Goal: Transaction & Acquisition: Purchase product/service

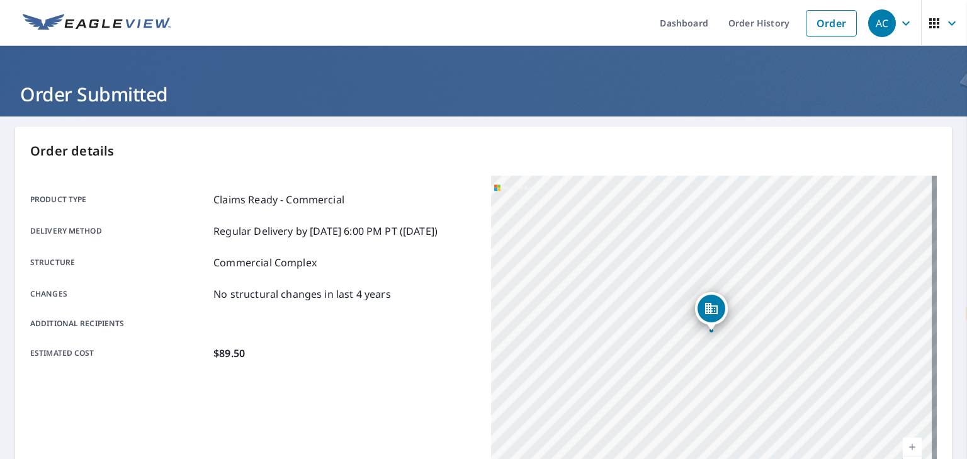
select select "en"
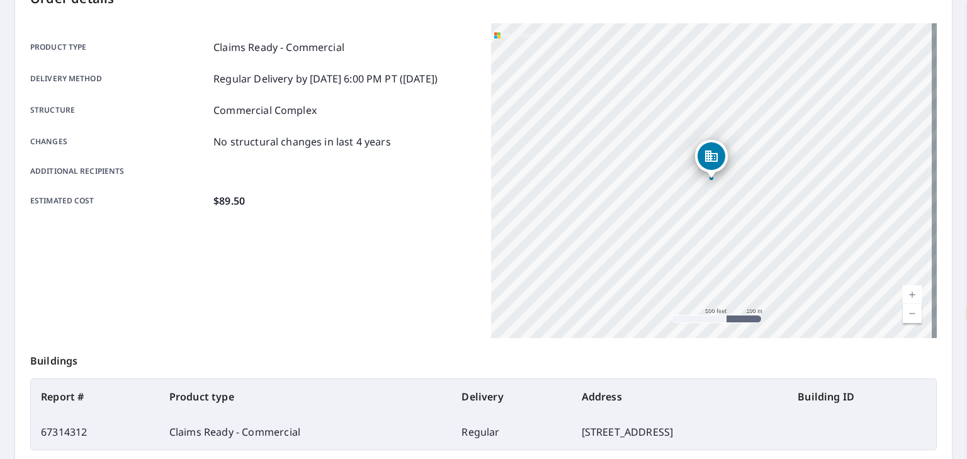
scroll to position [144, 0]
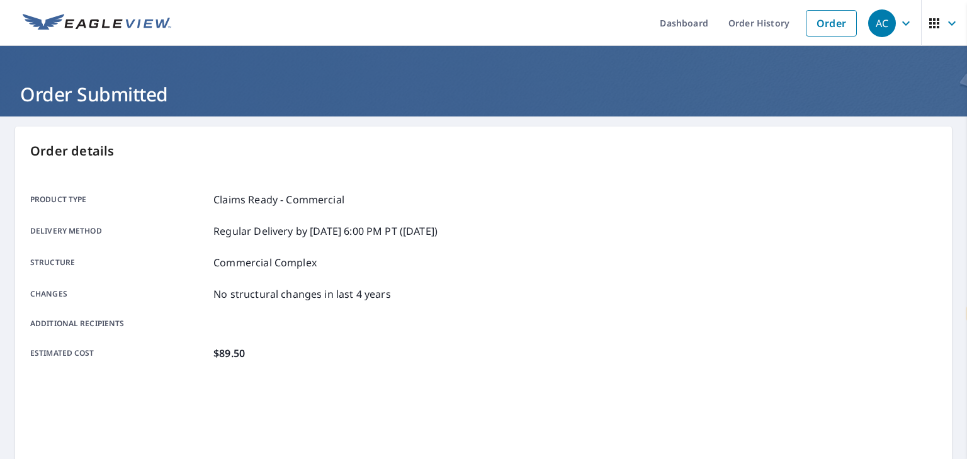
select select "en"
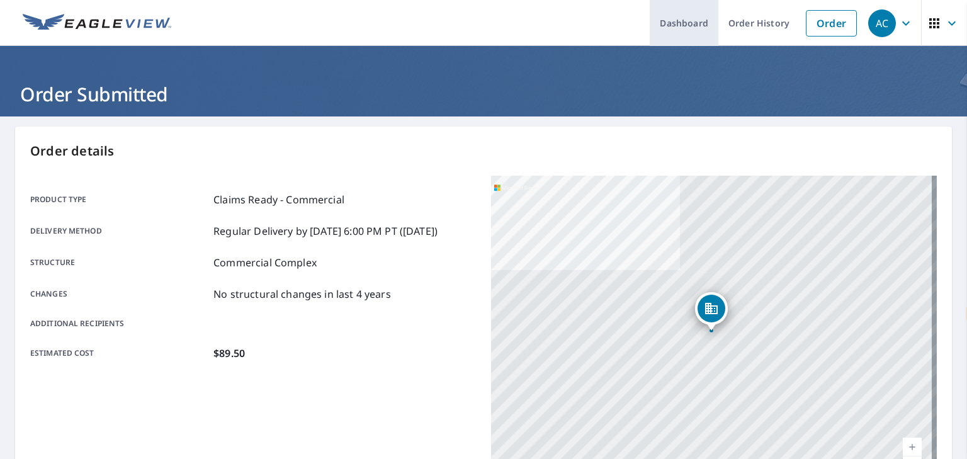
click at [691, 24] on link "Dashboard" at bounding box center [684, 23] width 69 height 46
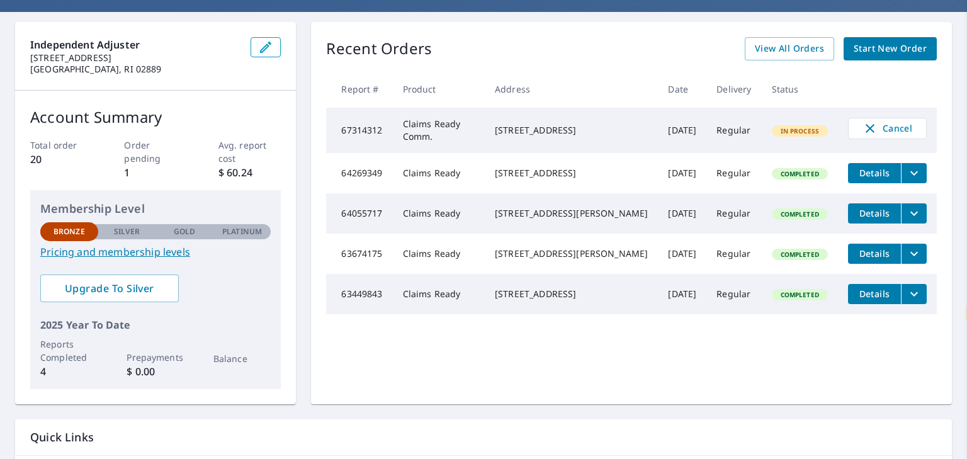
scroll to position [69, 0]
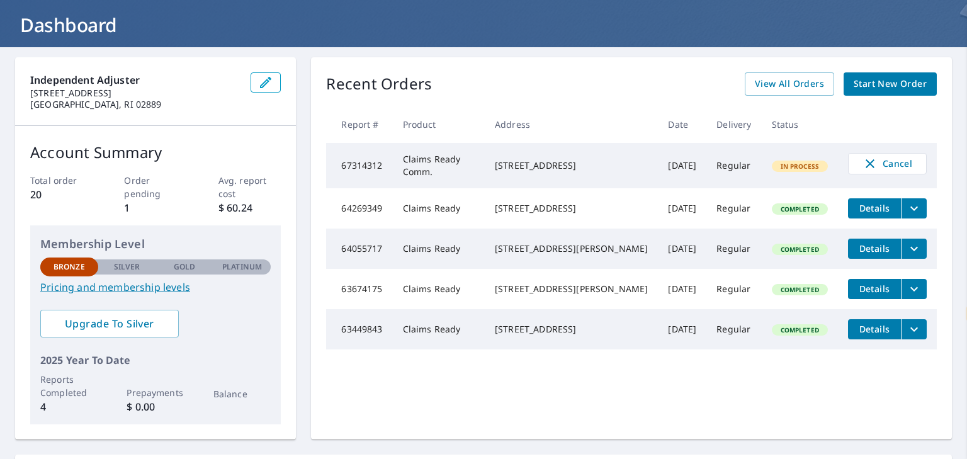
click at [482, 170] on td "Claims Ready Comm." at bounding box center [439, 165] width 92 height 45
click at [555, 159] on div "[STREET_ADDRESS]" at bounding box center [571, 165] width 153 height 13
click at [365, 125] on th "Report #" at bounding box center [359, 124] width 66 height 37
click at [356, 163] on td "67314312" at bounding box center [359, 165] width 66 height 45
click at [773, 169] on span "In Process" at bounding box center [800, 166] width 54 height 9
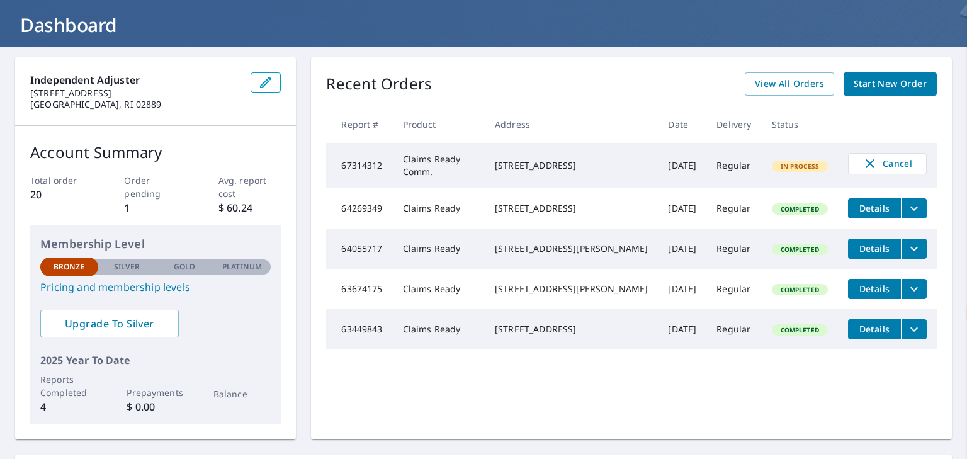
click at [719, 169] on td "Regular" at bounding box center [733, 165] width 55 height 45
click at [867, 169] on span "Cancel" at bounding box center [887, 163] width 52 height 15
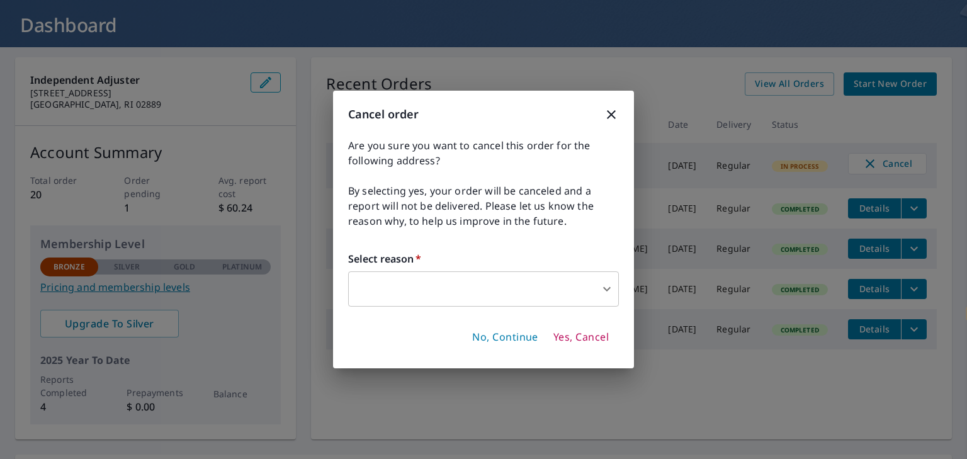
click at [607, 288] on body "AC AC Dashboard Order History Order AC Dashboard Independent Adjuster [STREET_A…" at bounding box center [483, 229] width 967 height 459
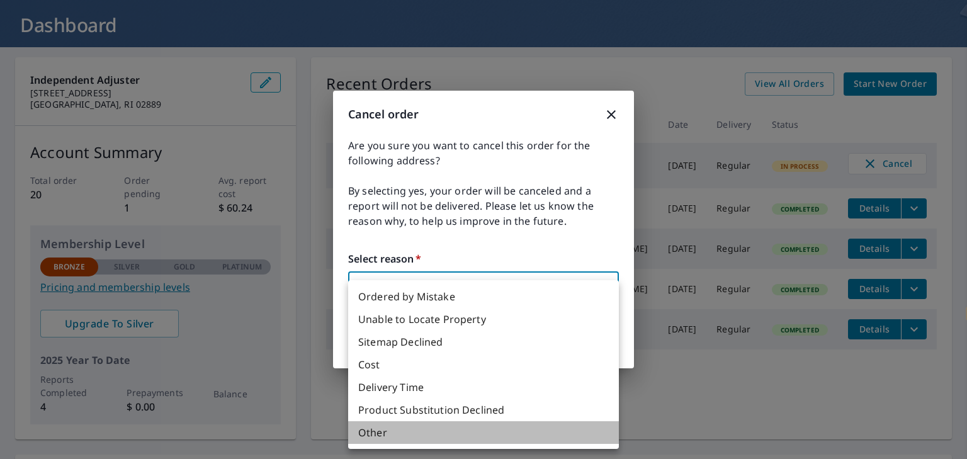
click at [397, 432] on li "Other" at bounding box center [483, 432] width 271 height 23
type input "36"
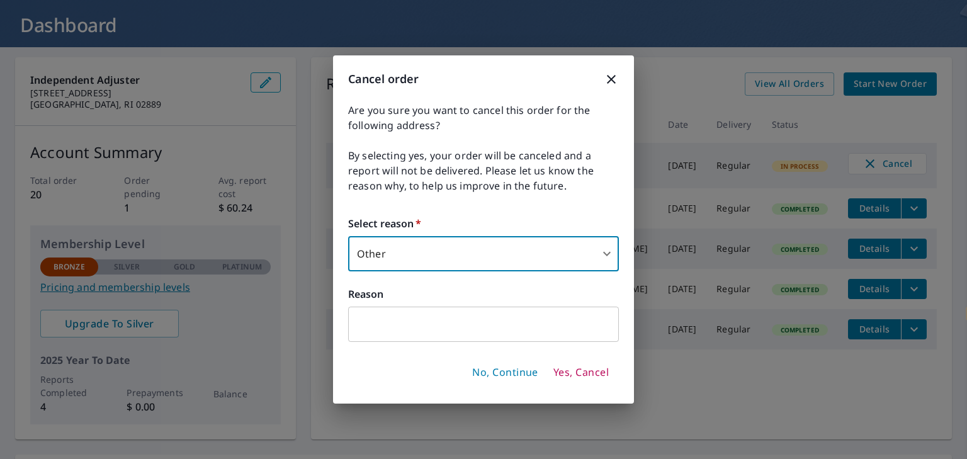
click at [436, 310] on input "text" at bounding box center [483, 324] width 271 height 35
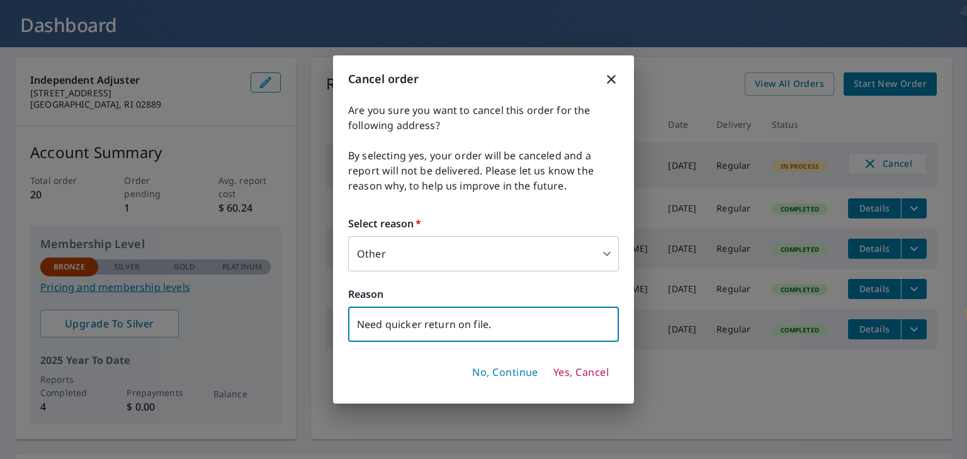
type input "Need quicker return on file."
click at [491, 364] on button "No, Continue" at bounding box center [505, 372] width 76 height 21
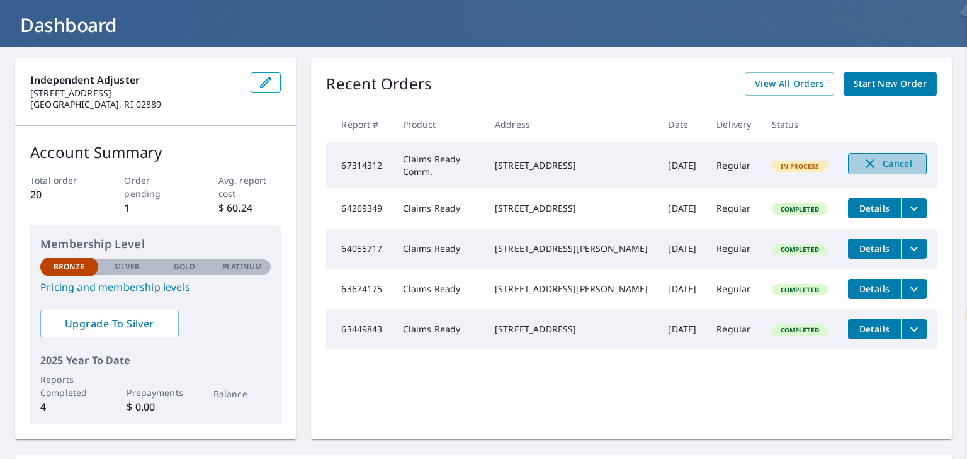
click at [862, 157] on icon "button" at bounding box center [869, 163] width 15 height 15
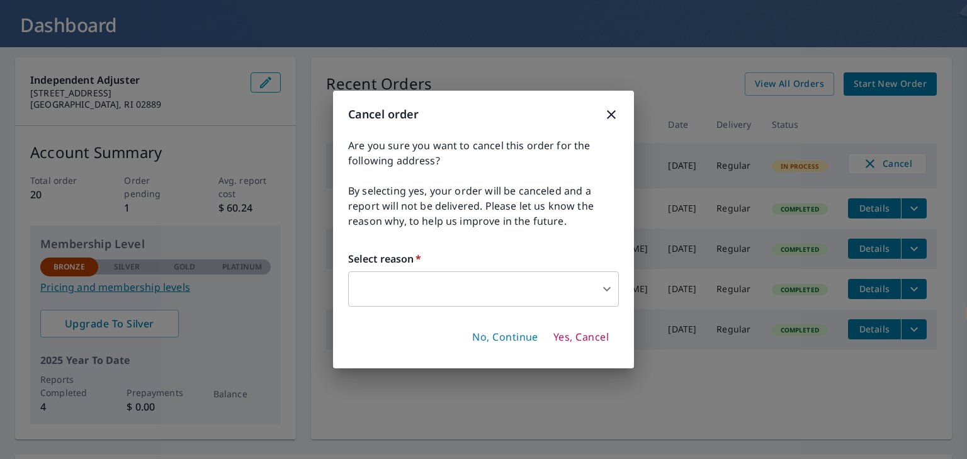
click at [462, 303] on body "AC AC Dashboard Order History Order AC Dashboard Independent Adjuster [STREET_A…" at bounding box center [483, 229] width 967 height 459
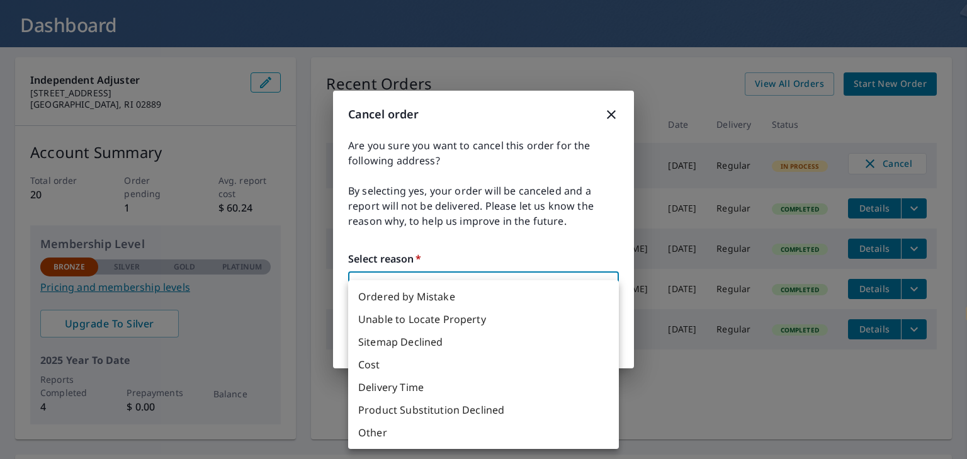
click at [409, 434] on li "Other" at bounding box center [483, 432] width 271 height 23
type input "36"
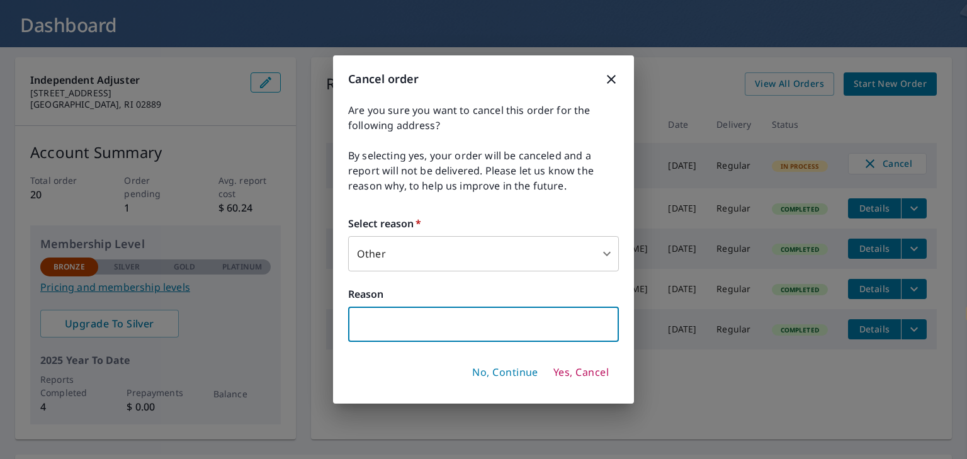
click at [439, 310] on input "text" at bounding box center [483, 324] width 271 height 35
type input "Need quicker return on file."
click at [577, 374] on span "Yes, Cancel" at bounding box center [580, 373] width 55 height 14
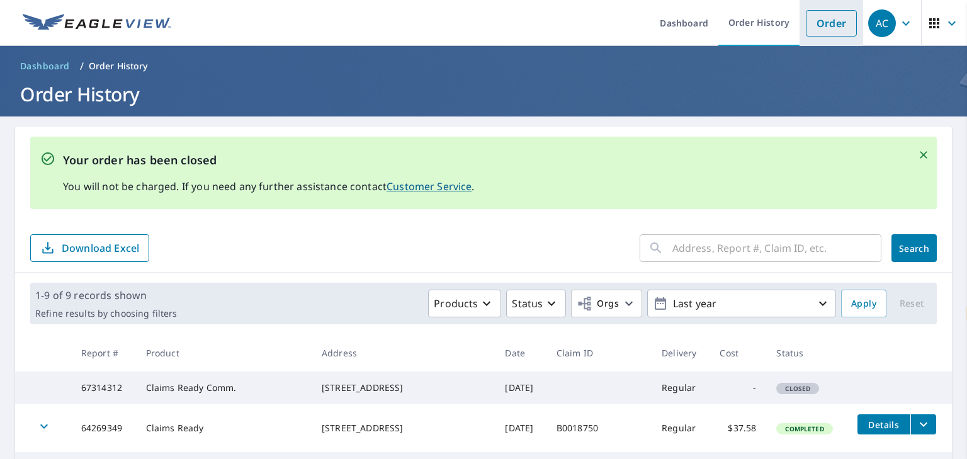
click at [814, 20] on link "Order" at bounding box center [831, 23] width 51 height 26
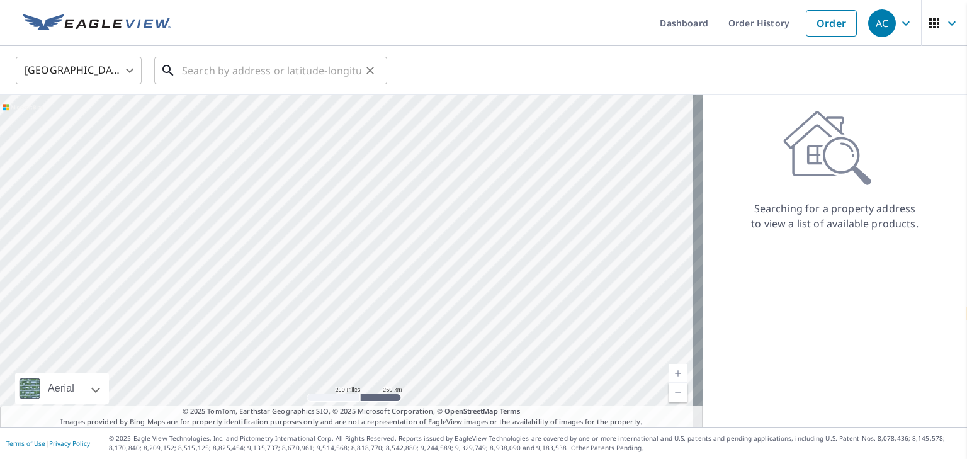
click at [261, 71] on input "text" at bounding box center [271, 70] width 179 height 35
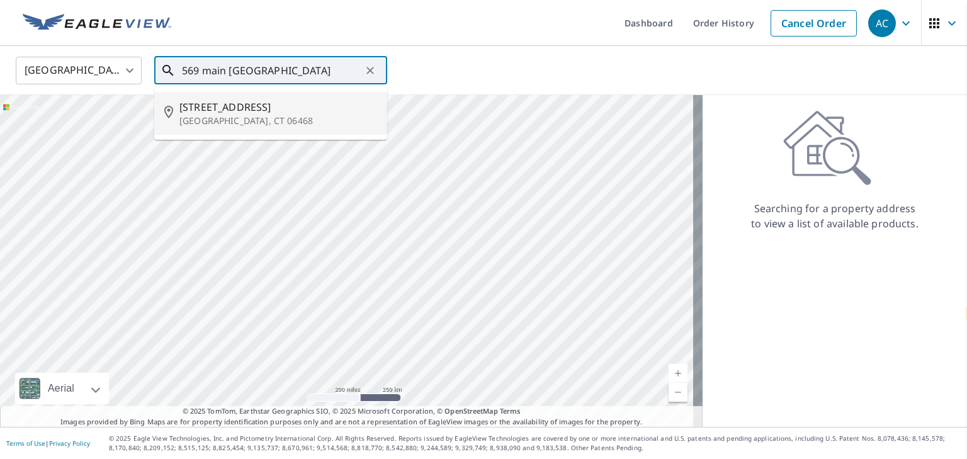
click at [235, 98] on li "[STREET_ADDRESS]" at bounding box center [270, 113] width 233 height 43
type input "[STREET_ADDRESS]"
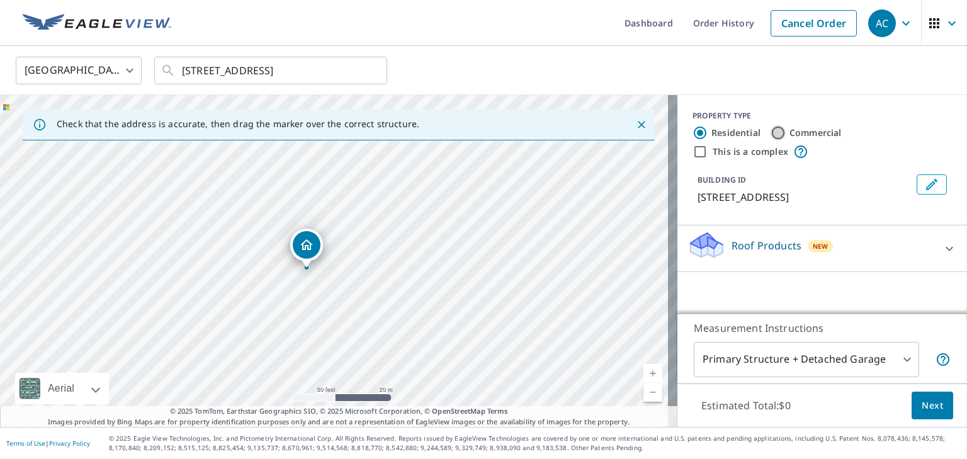
click at [773, 133] on input "Commercial" at bounding box center [777, 132] width 15 height 15
radio input "true"
type input "4"
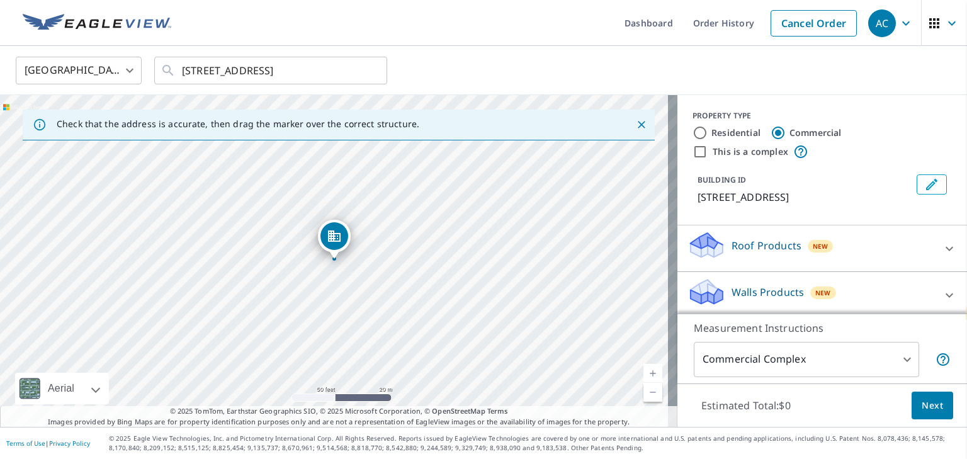
click at [830, 252] on div "Roof Products New" at bounding box center [810, 248] width 247 height 36
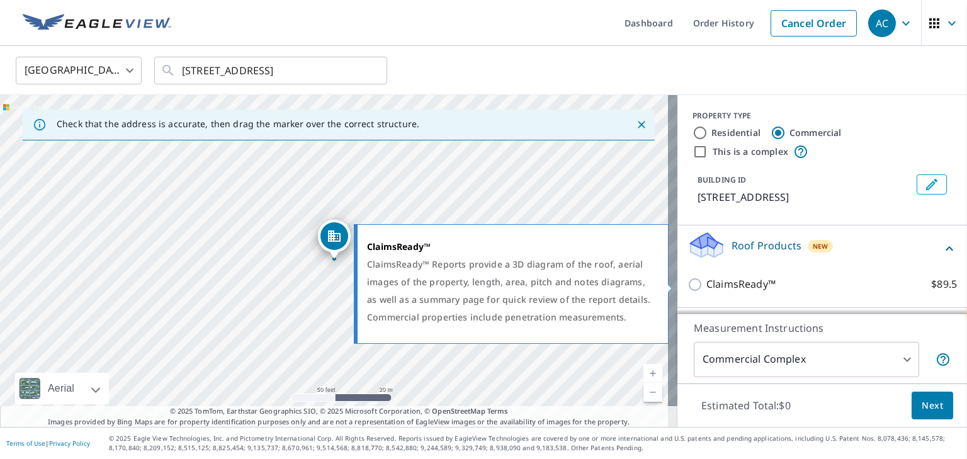
click at [716, 283] on p "ClaimsReady™" at bounding box center [740, 284] width 69 height 16
click at [706, 283] on input "ClaimsReady™ $89.5" at bounding box center [696, 284] width 19 height 15
checkbox input "true"
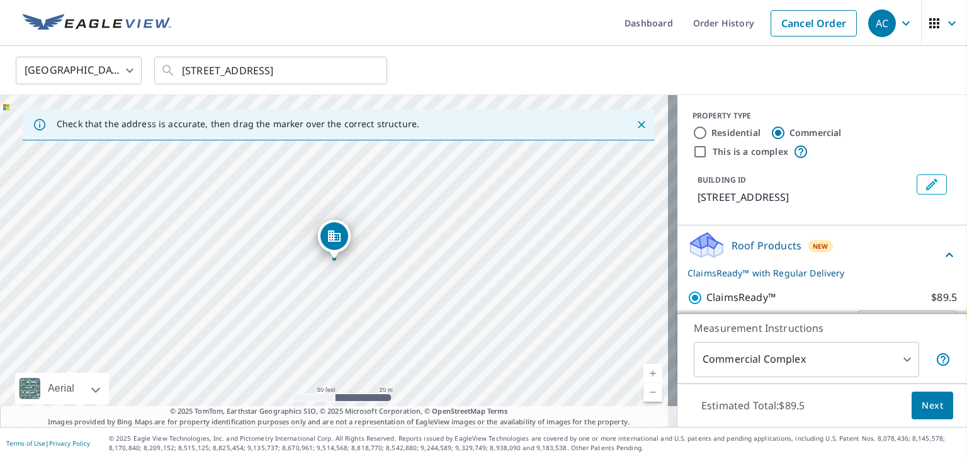
scroll to position [81, 0]
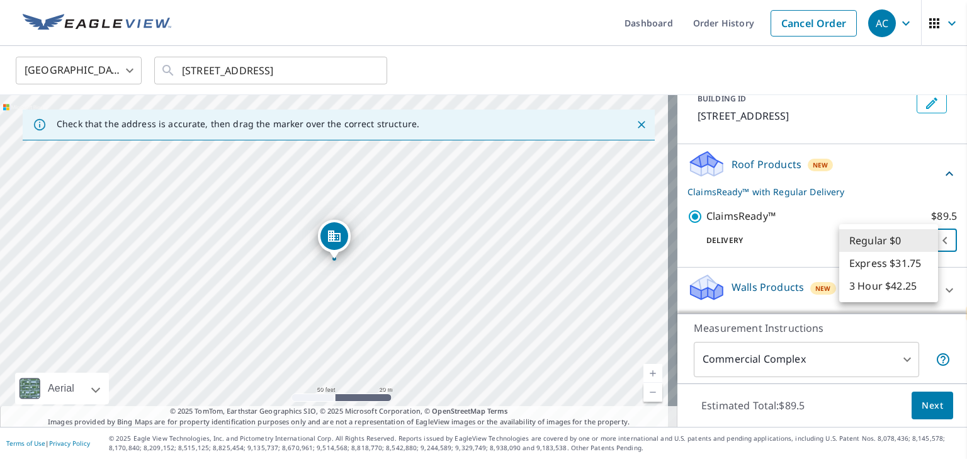
click at [894, 242] on body "AC AC Dashboard Order History Cancel Order AC United States [GEOGRAPHIC_DATA] ​…" at bounding box center [483, 229] width 967 height 459
click at [875, 289] on li "3 Hour $42.25" at bounding box center [888, 285] width 99 height 23
type input "7"
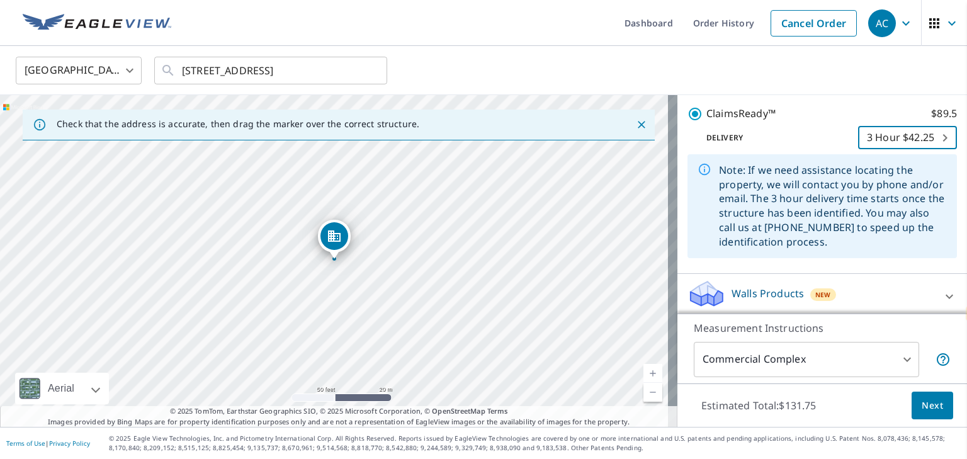
scroll to position [190, 0]
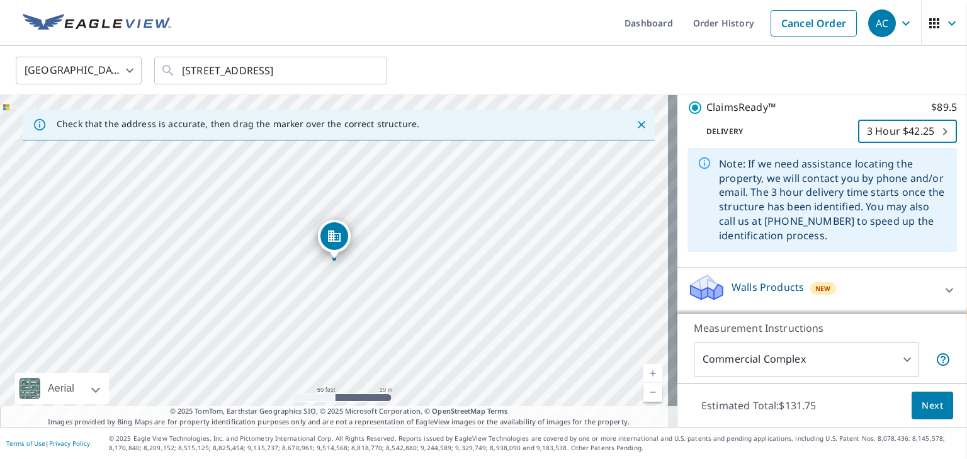
click at [864, 364] on body "AC AC Dashboard Order History Cancel Order AC United States [GEOGRAPHIC_DATA] ​…" at bounding box center [483, 229] width 967 height 459
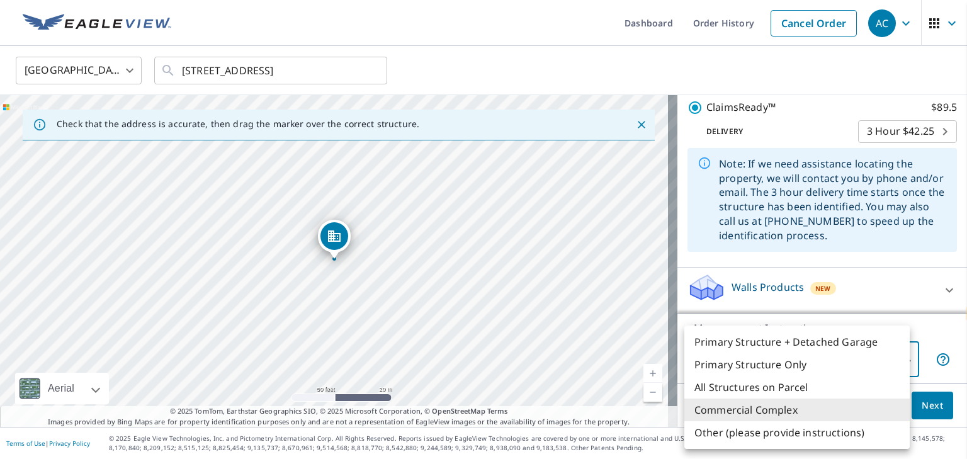
click at [947, 393] on div at bounding box center [483, 229] width 967 height 459
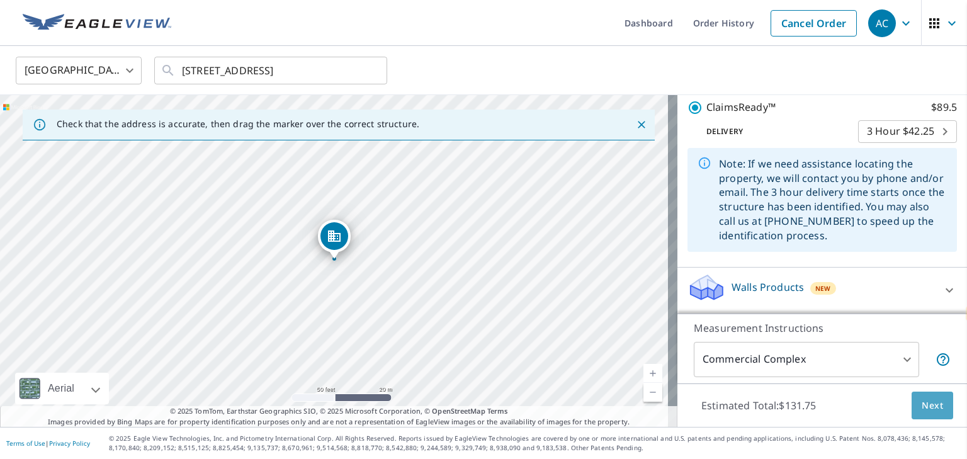
click at [931, 410] on span "Next" at bounding box center [931, 406] width 21 height 16
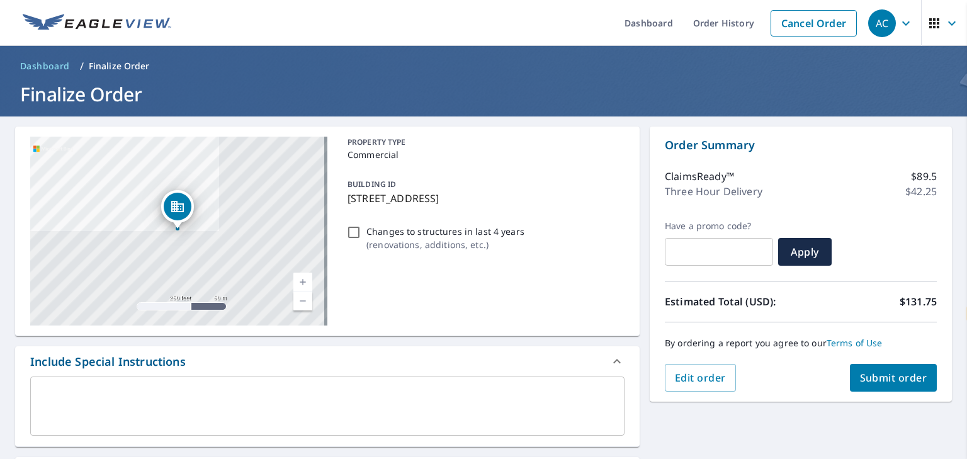
click at [339, 385] on div "x ​" at bounding box center [327, 405] width 594 height 59
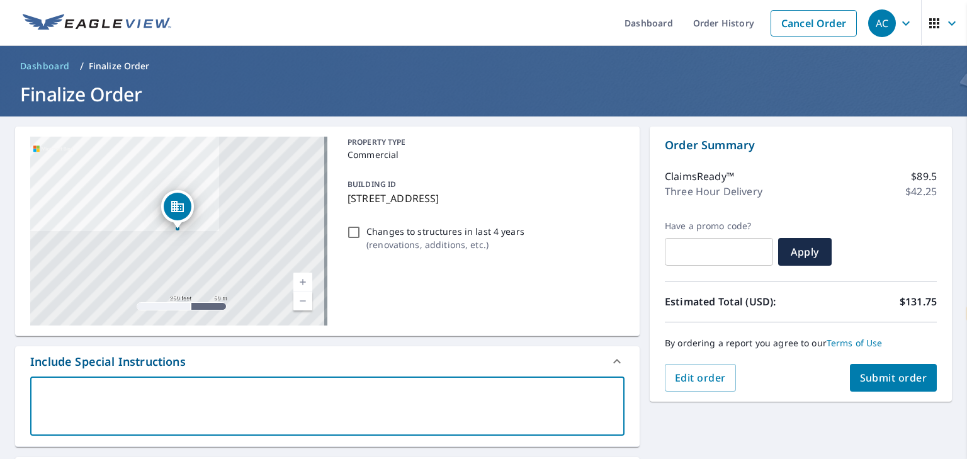
type textarea "P"
type textarea "x"
type textarea "PL"
type textarea "x"
type textarea "PLe"
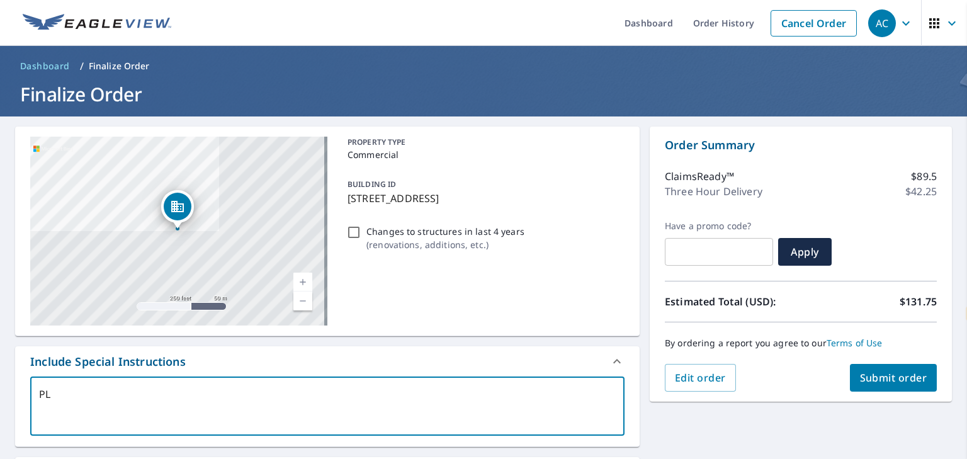
type textarea "x"
type textarea "PLea"
type textarea "x"
type textarea "PLeas"
type textarea "x"
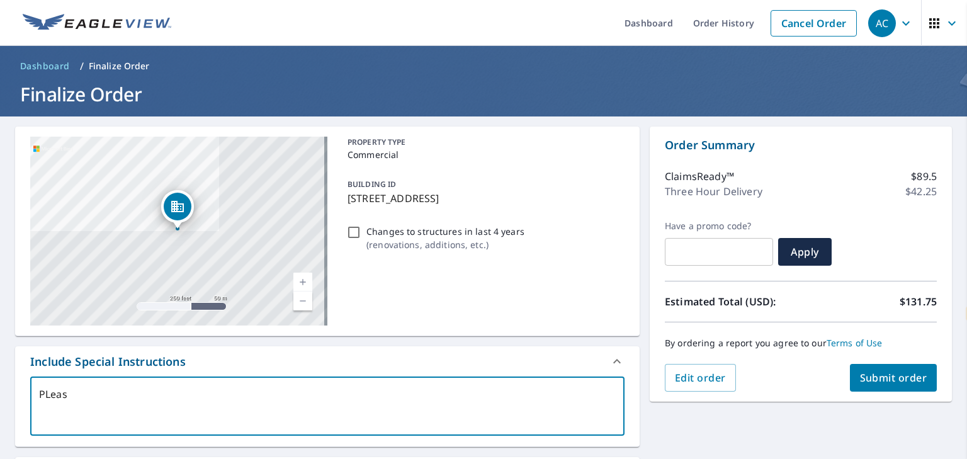
type textarea "PLea"
type textarea "x"
type textarea "PLe"
type textarea "x"
type textarea "PL"
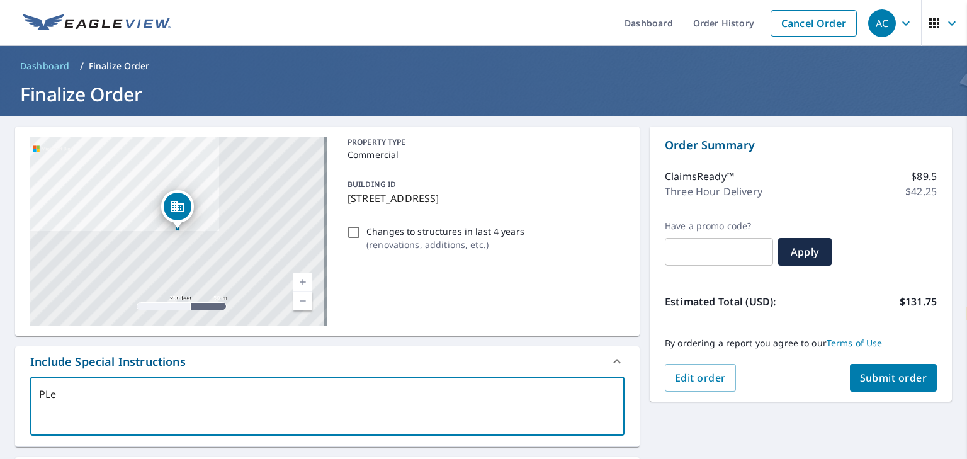
type textarea "x"
type textarea "P"
type textarea "x"
type textarea "Pl"
type textarea "x"
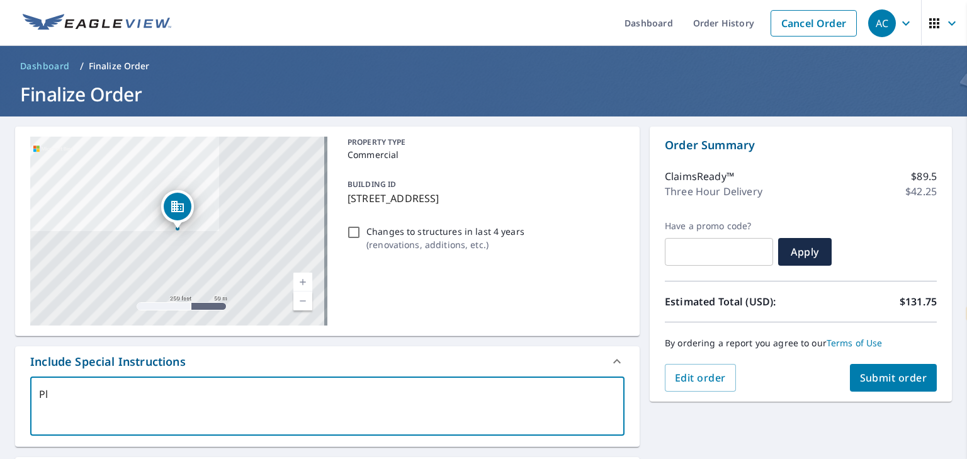
type textarea "Ple"
type textarea "x"
type textarea "Plea"
type textarea "x"
type textarea "Pleas"
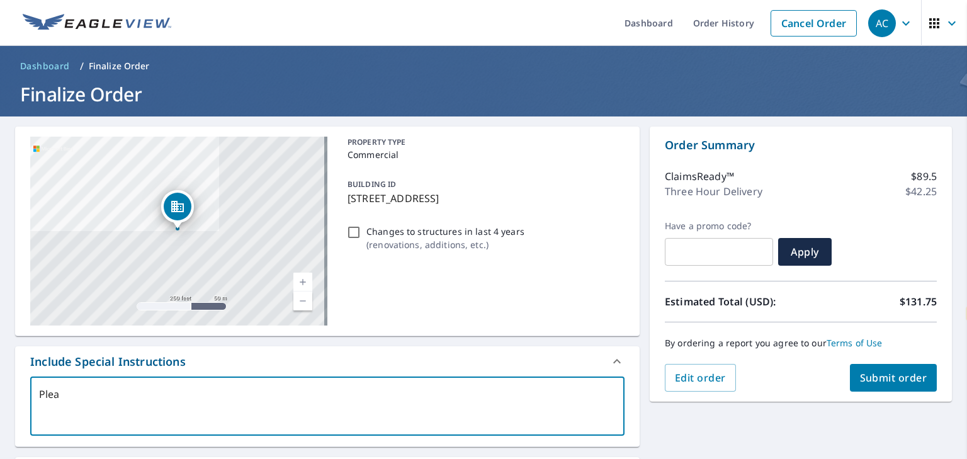
type textarea "x"
type textarea "Please"
type textarea "x"
type textarea "Please"
type textarea "x"
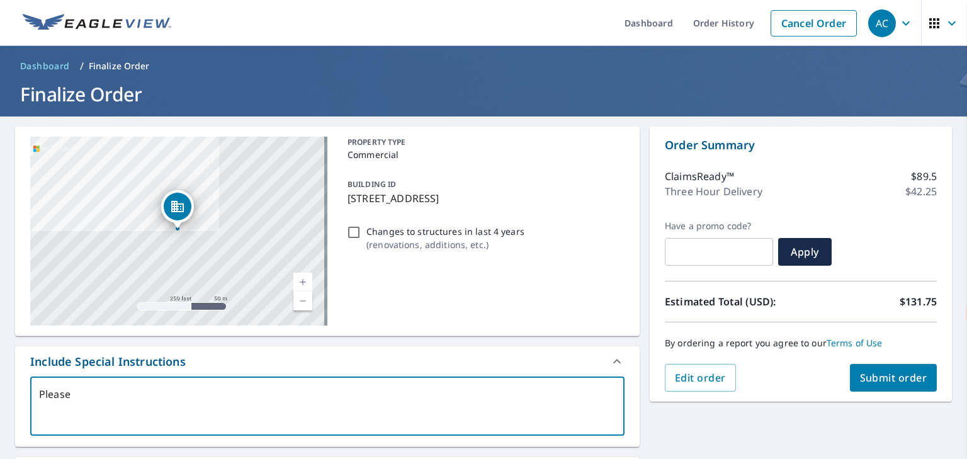
type textarea "Please i"
type textarea "x"
type textarea "Please in"
type textarea "x"
type textarea "Please inc"
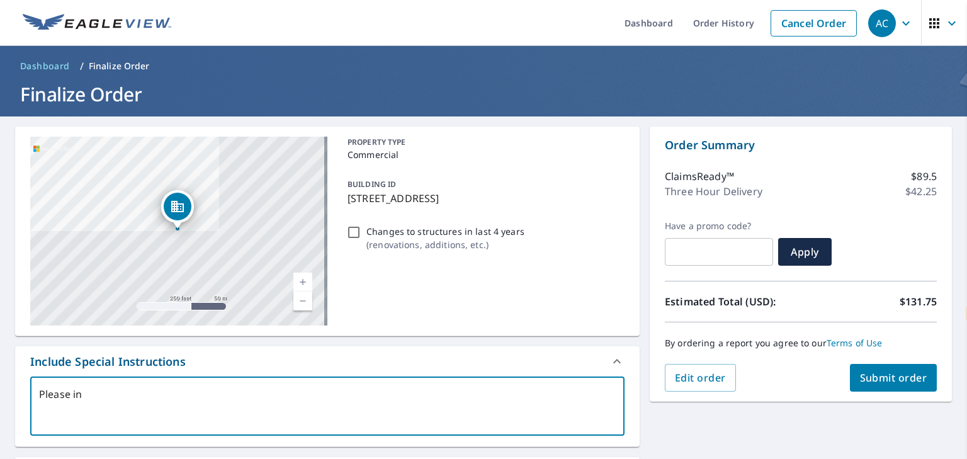
type textarea "x"
type textarea "Please incl"
type textarea "x"
type textarea "Please inclu"
type textarea "x"
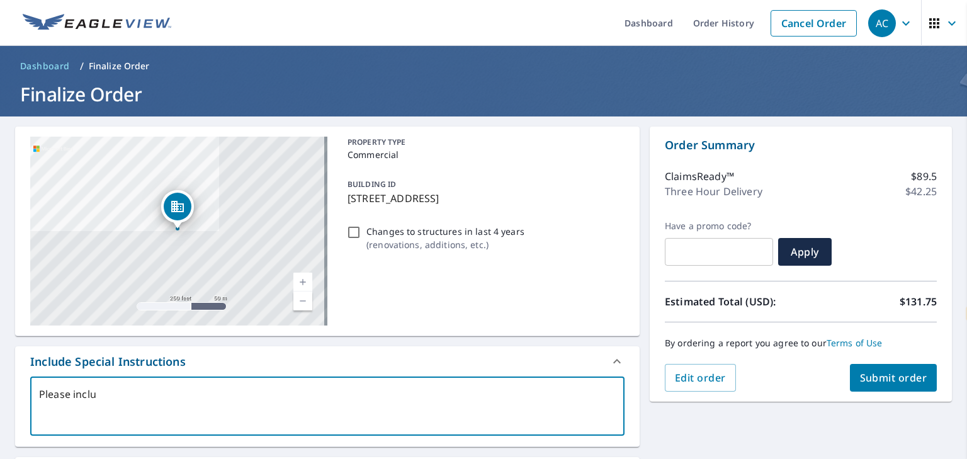
type textarea "Please includ"
type textarea "x"
type textarea "Please include"
type textarea "x"
type textarea "Please include"
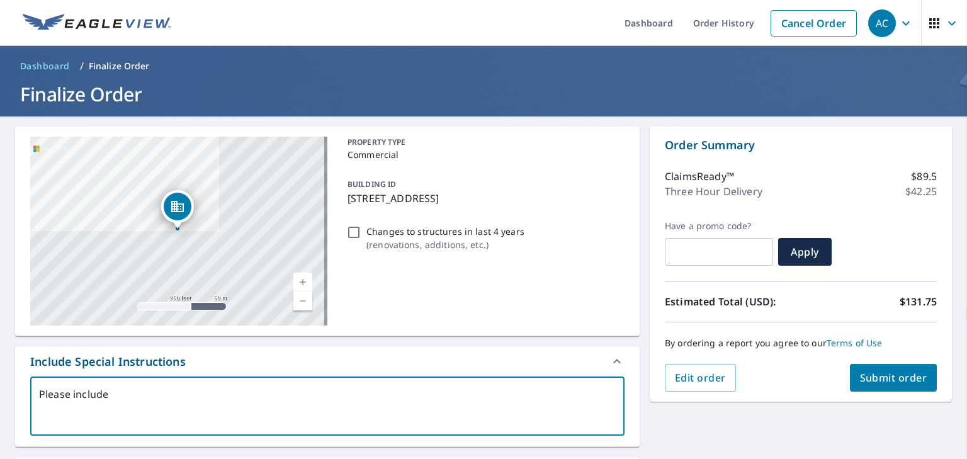
type textarea "x"
type textarea "Please include x"
type textarea "x"
type textarea "Please include xm"
type textarea "x"
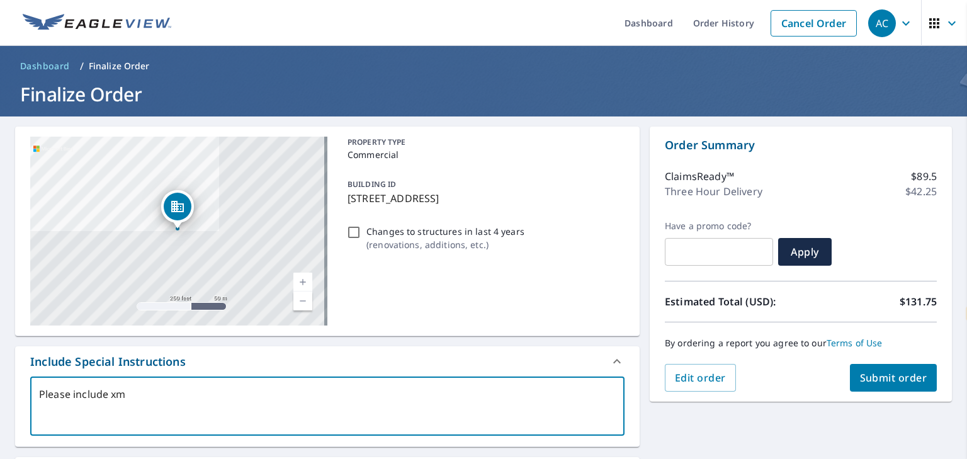
type textarea "Please include xml"
type textarea "x"
type textarea "Please include xml"
type textarea "x"
type textarea "Please include xml s"
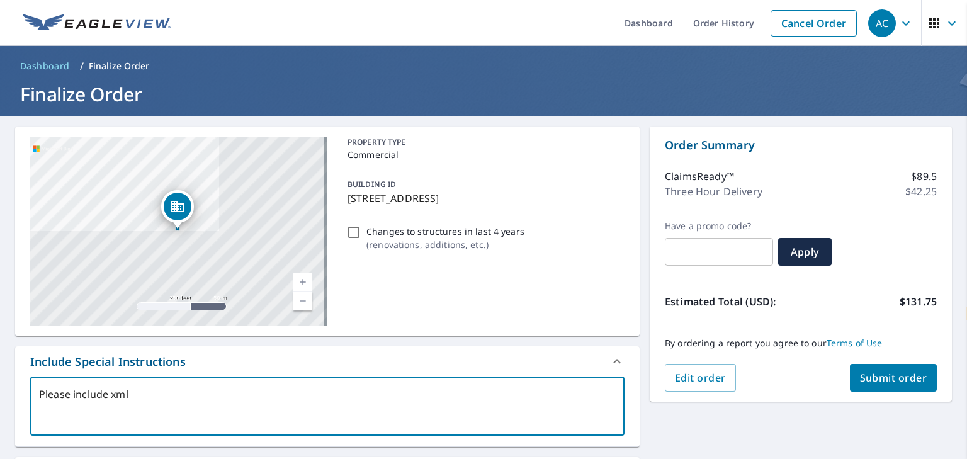
type textarea "x"
type textarea "Please include xml sk"
type textarea "x"
type textarea "Please include xml ske"
type textarea "x"
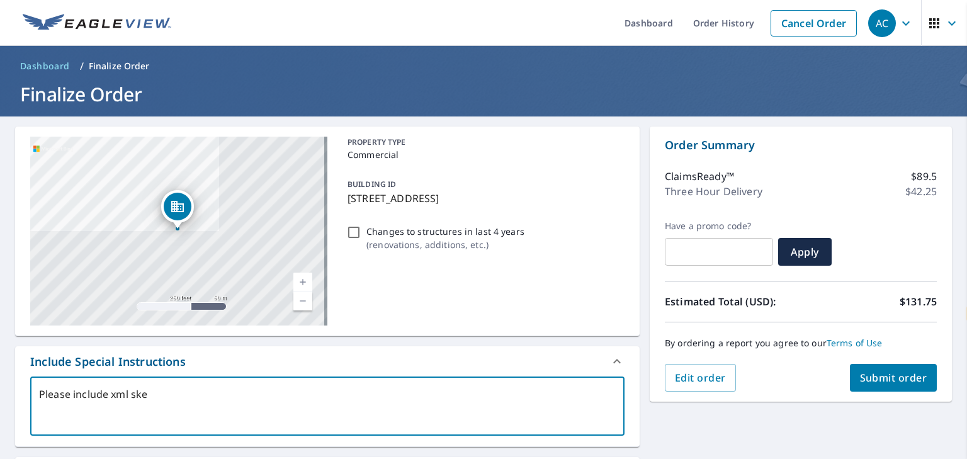
type textarea "Please include xml sket"
type textarea "x"
type textarea "Please include xml sketh"
type textarea "x"
type textarea "Please include xml sket"
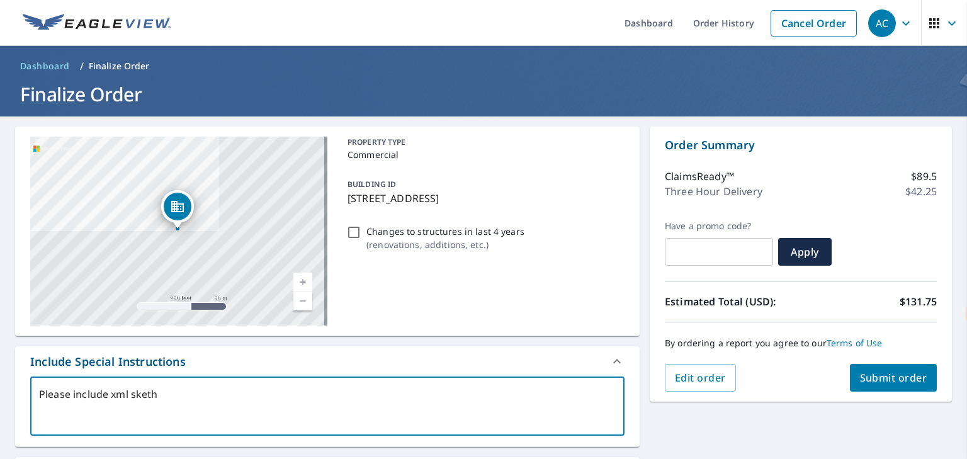
type textarea "x"
type textarea "Please include xml sketc"
type textarea "x"
type textarea "Please include xml sketch"
type textarea "x"
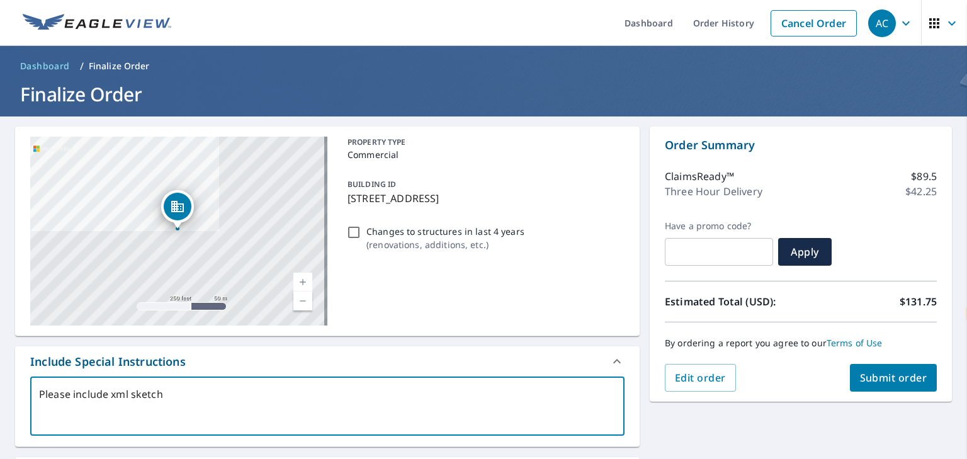
type textarea "Please include xml sketch"
type textarea "x"
type textarea "Please include xml sketch f"
type textarea "x"
type textarea "Please include xml sketch fr"
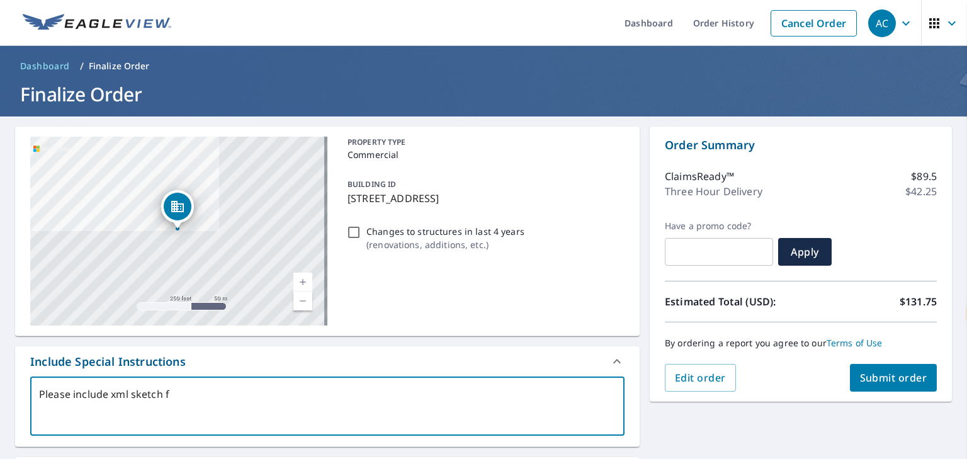
type textarea "x"
type textarea "Please include xml sketch fr"
type textarea "x"
type textarea "Please include xml sketch fr"
type textarea "x"
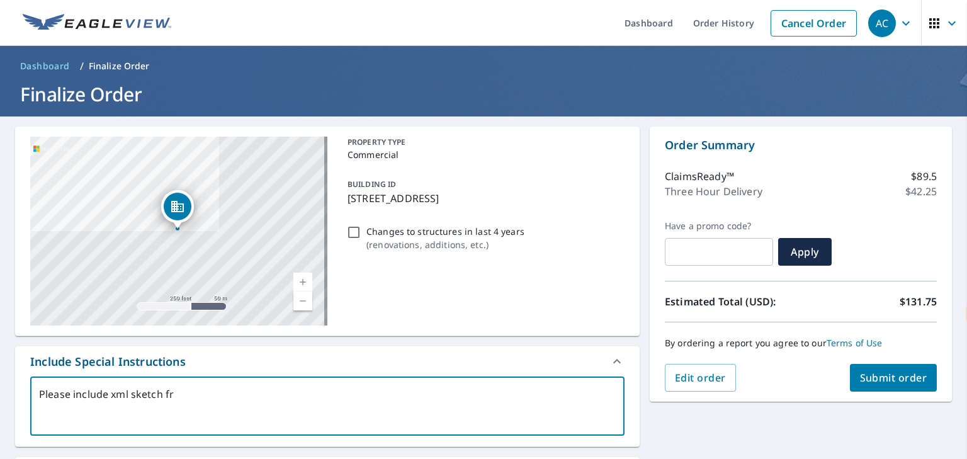
type textarea "Please include xml sketch f"
type textarea "x"
type textarea "Please include xml sketch fo"
type textarea "x"
type textarea "Please include xml sketch for"
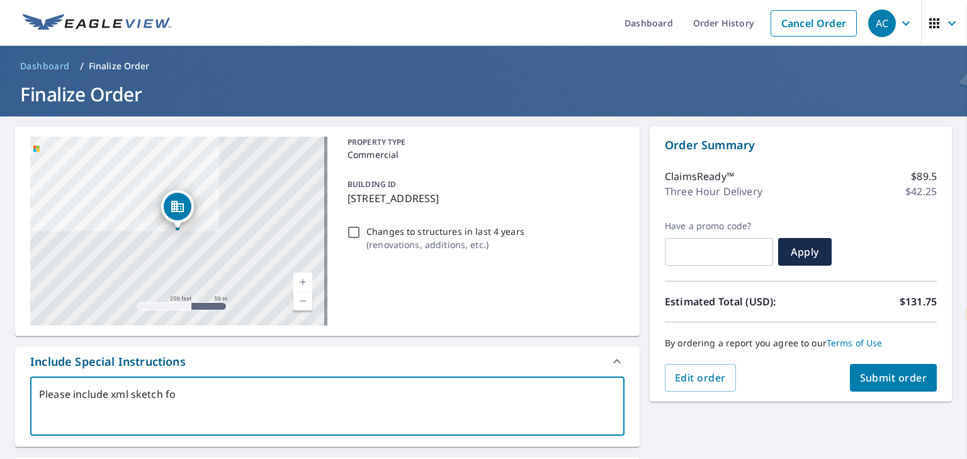
type textarea "x"
type textarea "Please include xml sketch for"
type textarea "x"
type textarea "Please include xml sketch for f"
type textarea "x"
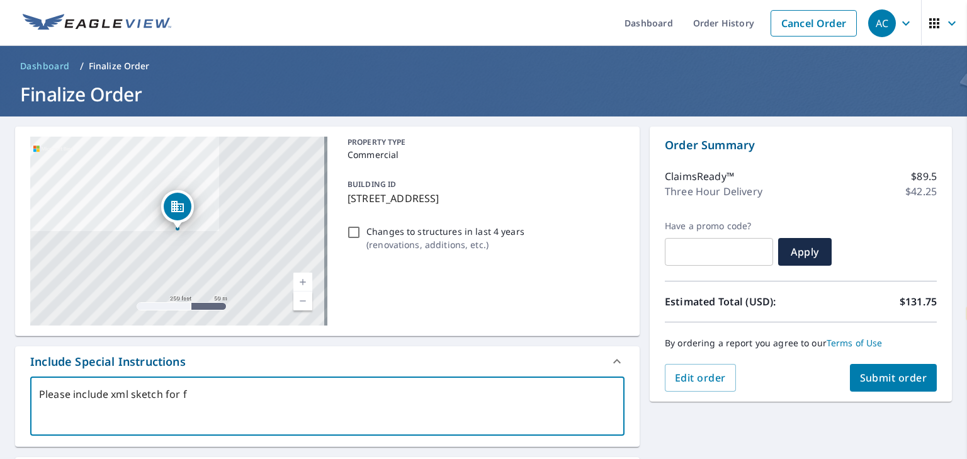
type textarea "Please include xml sketch for fi"
type textarea "x"
type textarea "Please include xml sketch for fil"
type textarea "x"
type textarea "Please include xml sketch for file"
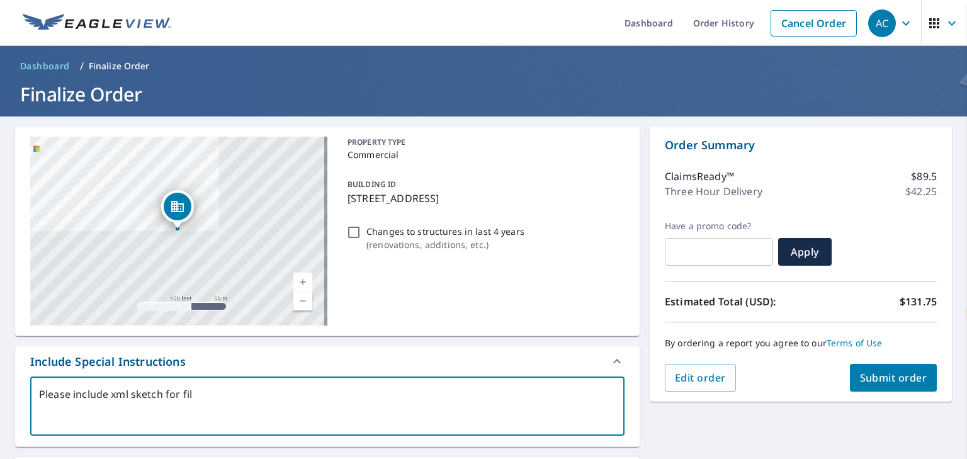
type textarea "x"
type textarea "Please include xml sketch for file"
type textarea "x"
type textarea "Please include xml sketch for file pl"
type textarea "x"
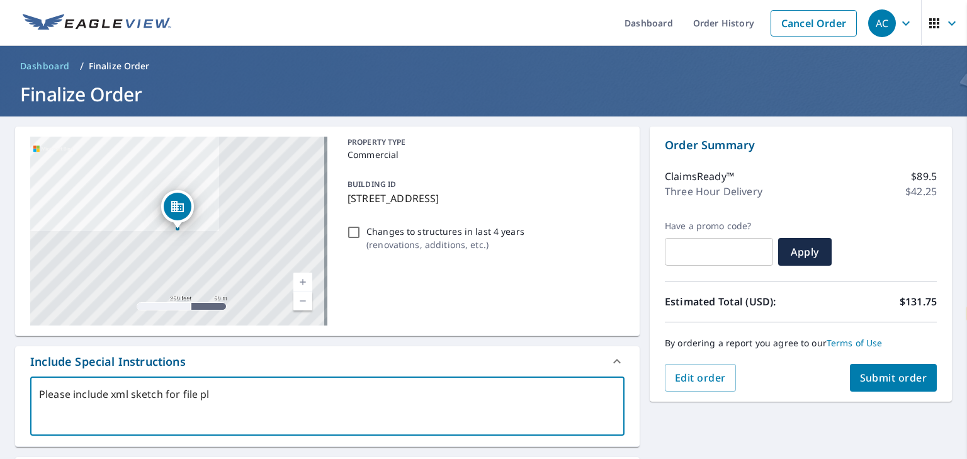
type textarea "Please include xml sketch for file ple"
type textarea "x"
type textarea "Please include xml sketch for file plea"
type textarea "x"
type textarea "Please include xml sketch for file pleas"
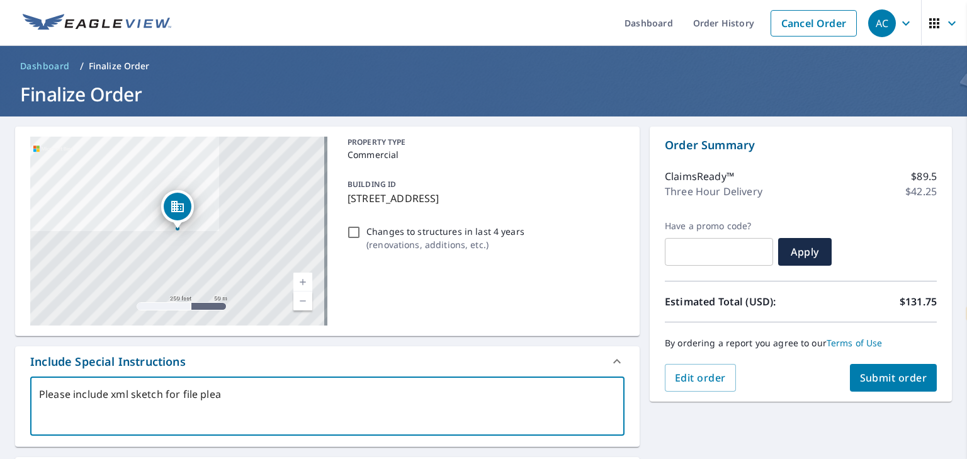
type textarea "x"
type textarea "Please include xml sketch for file please"
type textarea "x"
type textarea "Please include xml sketch for file pleas"
type textarea "x"
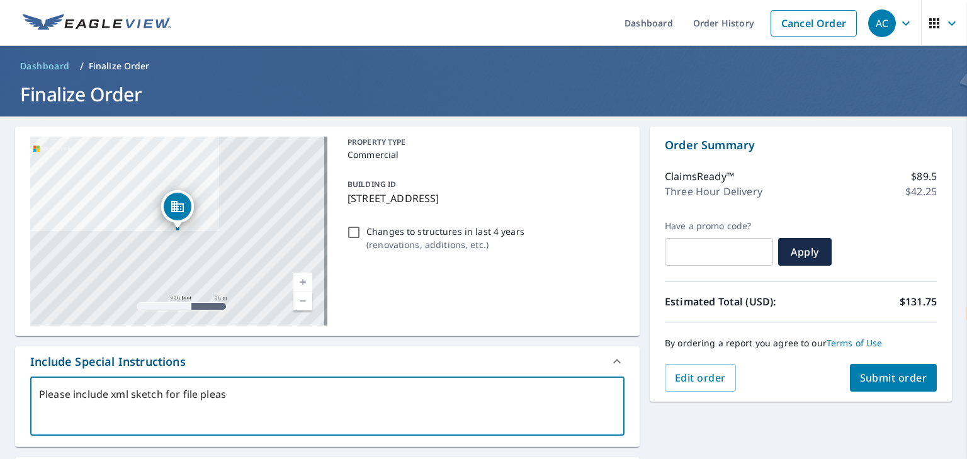
type textarea "Please include xml sketch for file plea"
type textarea "x"
type textarea "Please include xml sketch for file ple"
type textarea "x"
type textarea "Please include xml sketch for file pl"
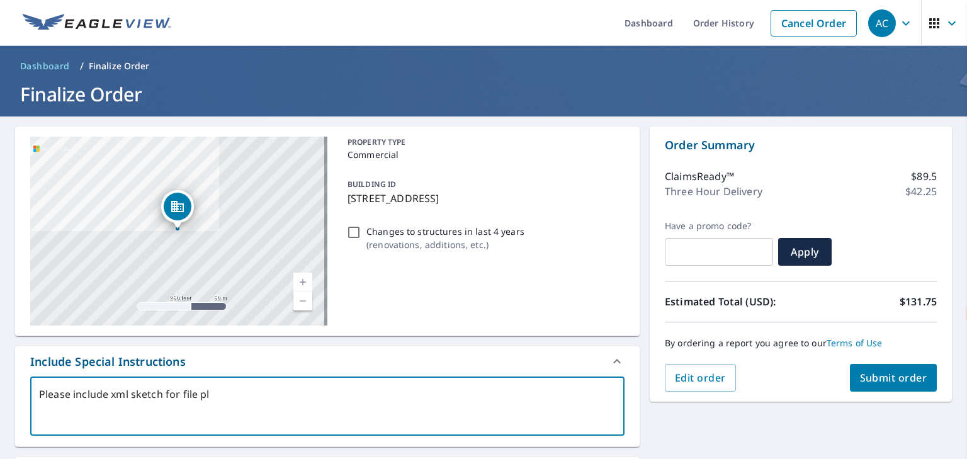
type textarea "x"
type textarea "Please include xml sketch for file p"
type textarea "x"
type textarea "Please include xml sketch for file"
type textarea "x"
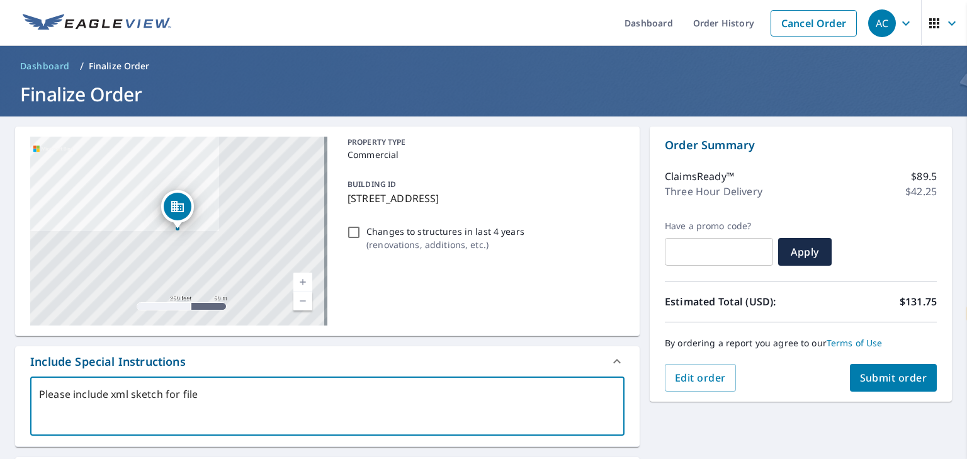
click at [109, 391] on textarea "Please include xml sketch for file" at bounding box center [327, 406] width 577 height 36
type textarea "Please include axml sketch for file"
type textarea "x"
type textarea "Please include anxml sketch for file"
type textarea "x"
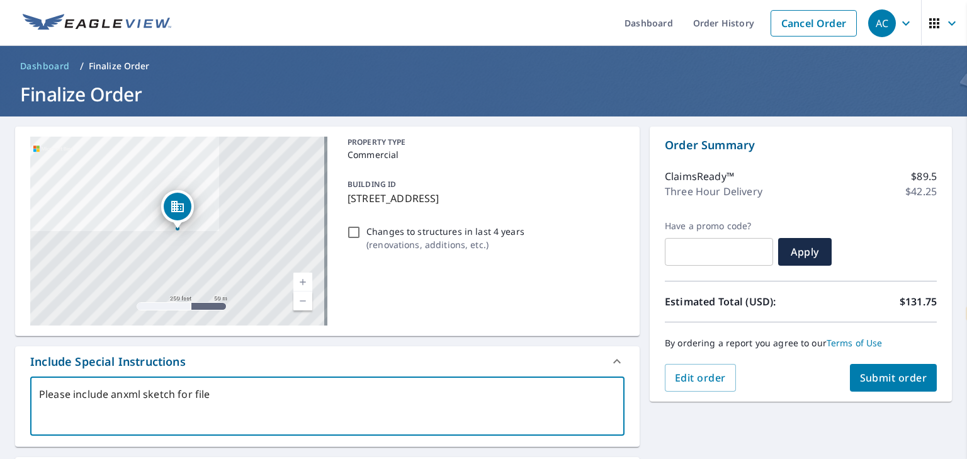
type textarea "Please include an xml sketch for file"
type textarea "x"
click at [248, 399] on textarea "Please include an xml sketch for file" at bounding box center [327, 406] width 577 height 36
type textarea "Please include an xml sketch for file"
type textarea "x"
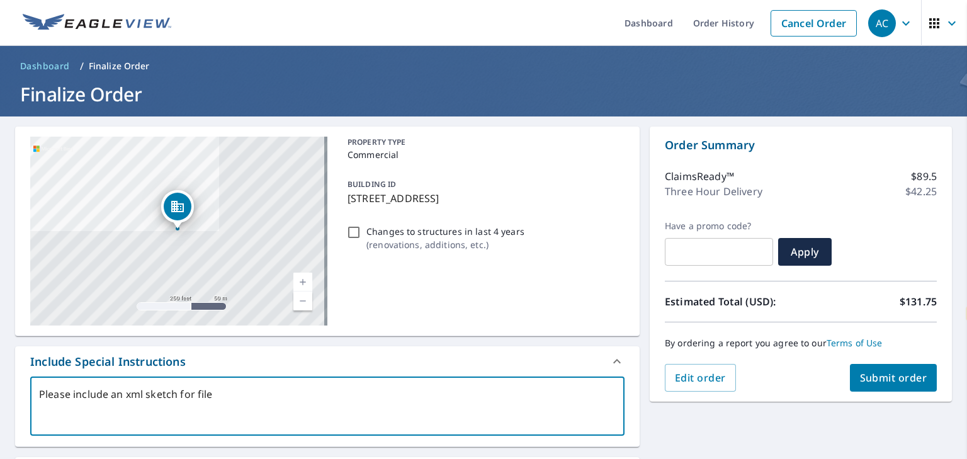
type textarea "Please include an xml sketch for fil"
type textarea "x"
type textarea "Please include an xml sketch for fi"
type textarea "x"
type textarea "Please include an xml sketch for f"
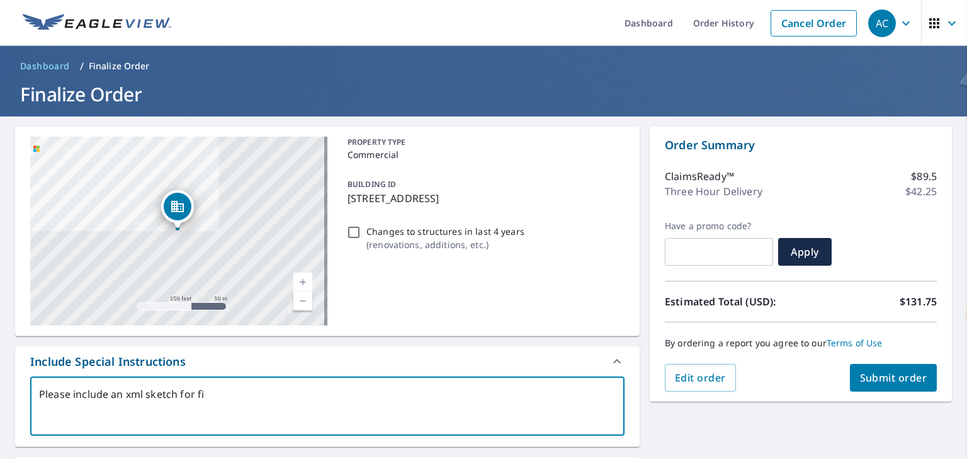
type textarea "x"
type textarea "Please include an xml sketch for"
type textarea "x"
type textarea "Please include an xml sketch for th"
type textarea "x"
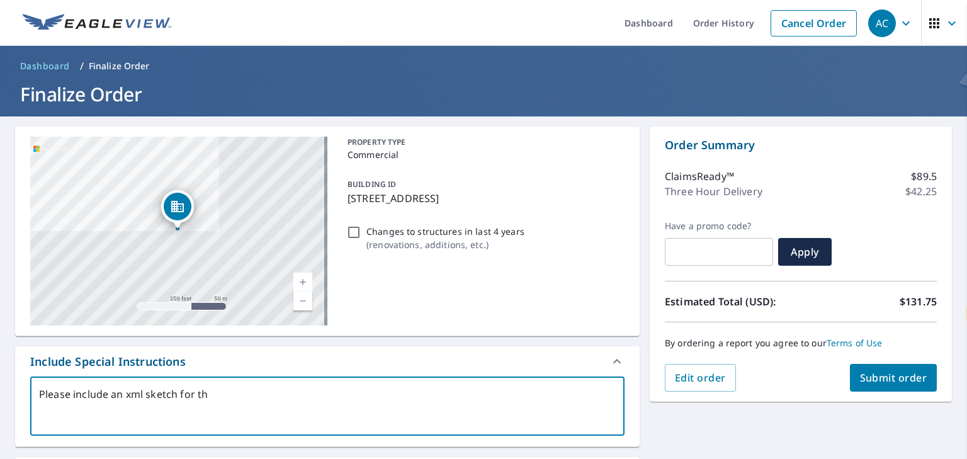
type textarea "Please include an xml sketch for the"
type textarea "x"
type textarea "Please include an xml sketch for the"
type textarea "x"
type textarea "Please include an xml sketch for the f"
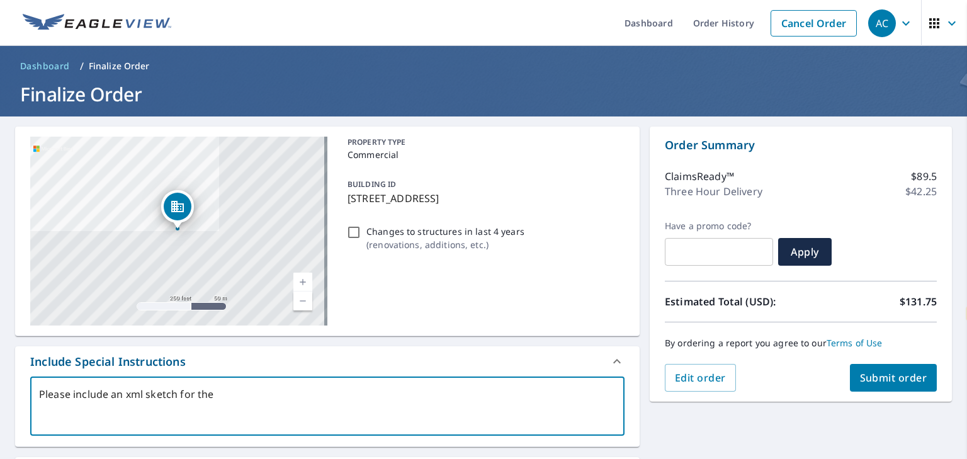
type textarea "x"
type textarea "Please include an xml sketch for the fi"
type textarea "x"
type textarea "Please include an xml sketch for the fil"
type textarea "x"
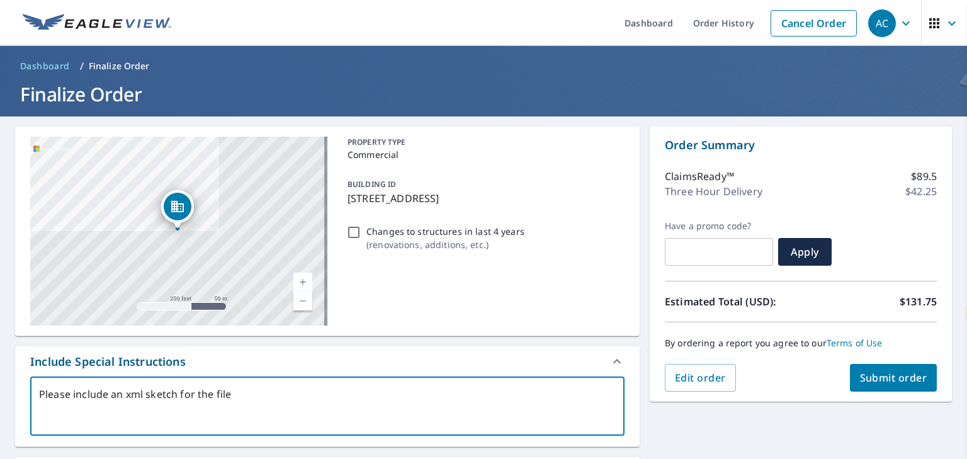
type textarea "Please include an xml sketch for the file"
type textarea "x"
type textarea "Please include an xml sketch for the file ple"
type textarea "x"
type textarea "Please include an xml sketch for the file plea"
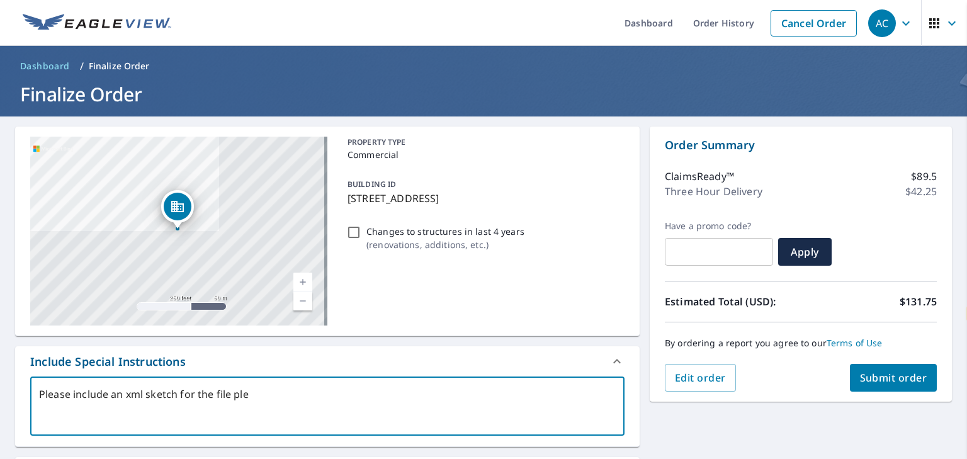
type textarea "x"
type textarea "Please include an xml sketch for the file pleas"
type textarea "x"
type textarea "Please include an xml sketch for the file please"
type textarea "x"
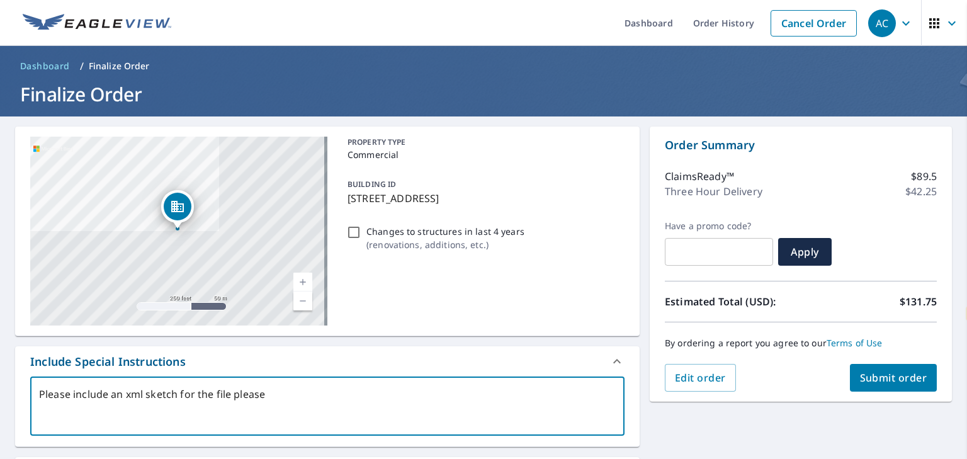
type textarea "Please include an xml sketch for the file pleas"
type textarea "x"
type textarea "Please include an xml sketch for the file plea"
type textarea "x"
type textarea "Please include an xml sketch for the file ple"
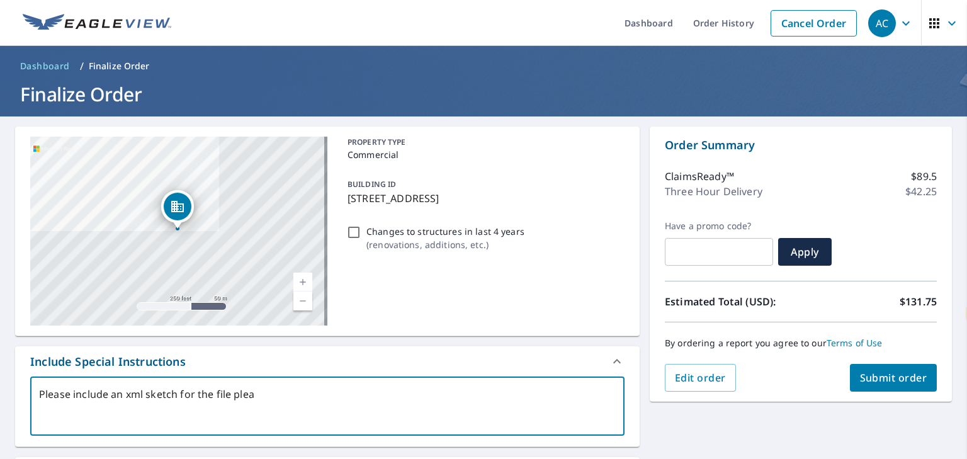
type textarea "x"
type textarea "Please include an xml sketch for the file pl"
type textarea "x"
type textarea "Please include an xml sketch for the file p"
type textarea "x"
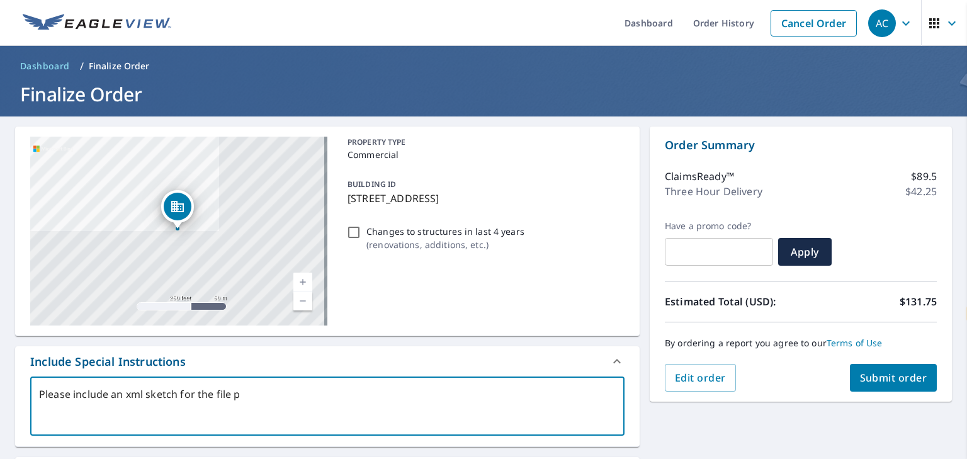
type textarea "Please include an xml sketch for the file"
type textarea "x"
type textarea "Please include an xml sketch for the file"
type textarea "x"
type textarea "Please include an xml sketch for the file!"
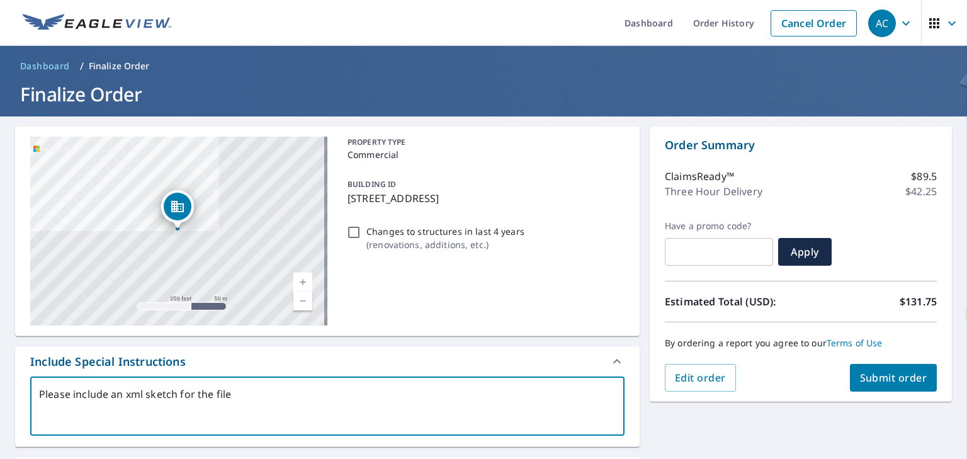
type textarea "x"
type textarea "Please include an xml sketch for the file"
type textarea "x"
type textarea "Please include an xml sketch for the file"
type textarea "x"
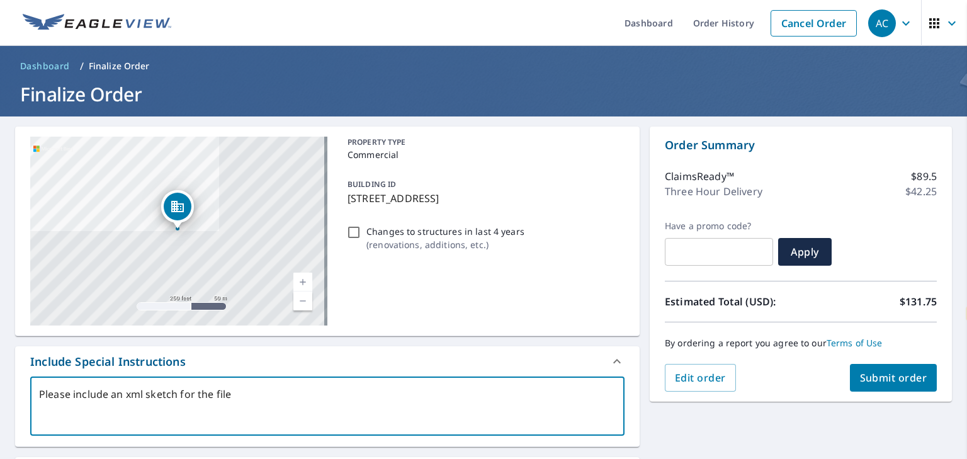
type textarea "Please include an xml sketch for the file -"
type textarea "x"
type textarea "Please include an xml sketch for the file -"
type textarea "x"
type textarea "Please include an xml sketch for the file - t"
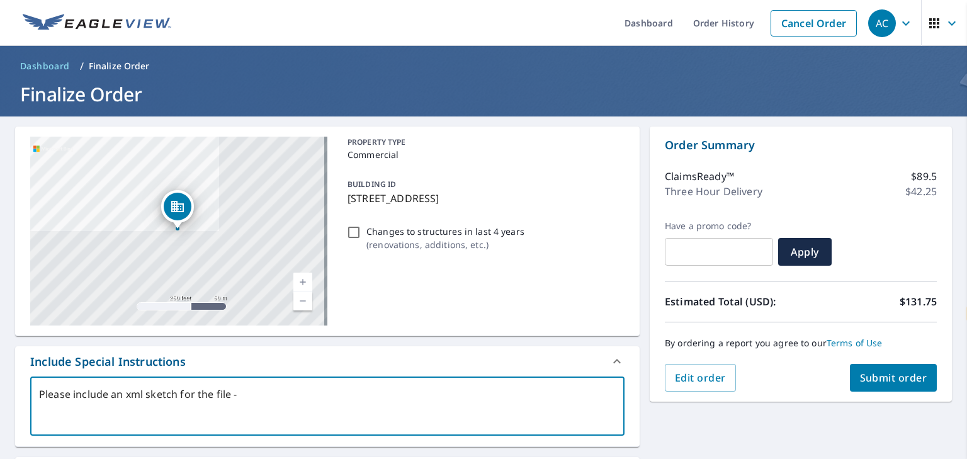
type textarea "x"
type textarea "Please include an xml sketch for the file - th"
type textarea "x"
type textarea "Please include an xml sketch for the file - tha"
type textarea "x"
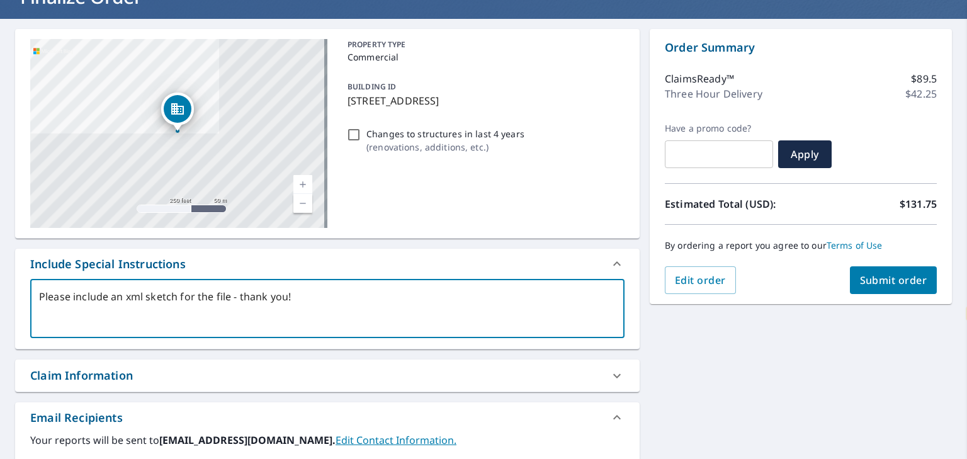
scroll to position [96, 0]
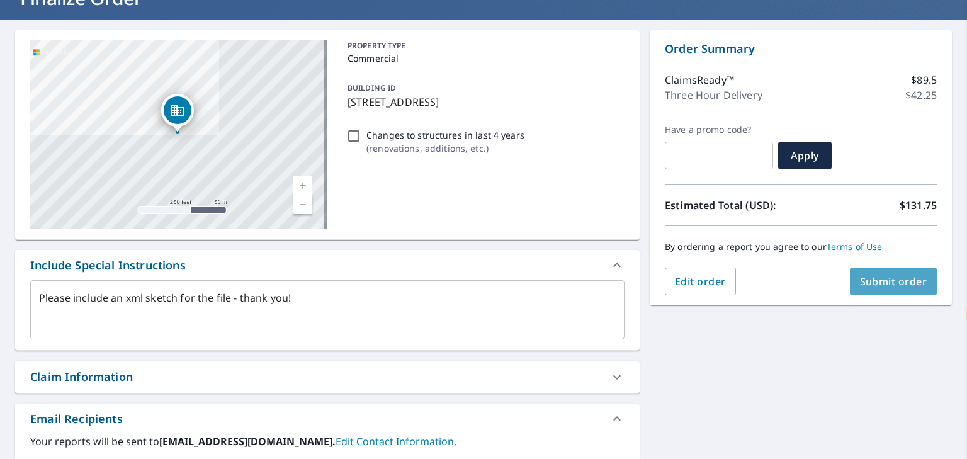
click at [850, 290] on button "Submit order" at bounding box center [893, 282] width 87 height 28
